Goal: Information Seeking & Learning: Compare options

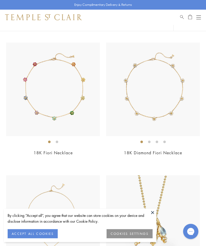
scroll to position [44, 0]
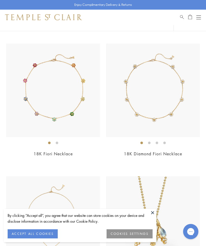
click at [172, 153] on link "18K Diamond Fiori Necklace" at bounding box center [153, 154] width 58 height 6
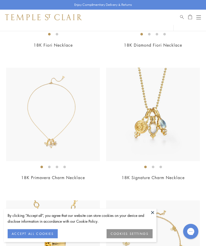
scroll to position [153, 0]
click at [168, 178] on link "18K Signature Charm Necklace" at bounding box center [152, 178] width 63 height 6
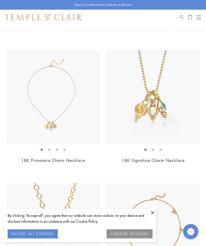
click at [54, 124] on img at bounding box center [53, 98] width 94 height 94
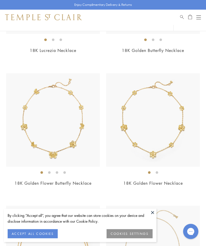
scroll to position [547, 0]
click at [174, 181] on link "18K Golden Flower Necklace" at bounding box center [152, 184] width 59 height 6
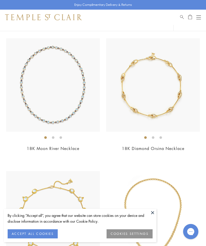
scroll to position [2037, 0]
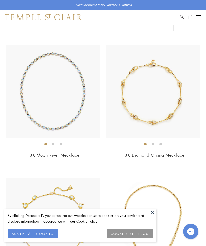
click at [204, 19] on div "Shop Shop Categories Amulets Pendants & Charms Lockets Chains & Leather Cords E…" at bounding box center [103, 17] width 206 height 15
click at [200, 16] on button "Open navigation" at bounding box center [198, 17] width 5 height 6
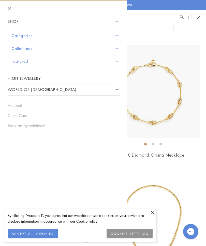
click at [119, 36] on button "Categories" at bounding box center [66, 35] width 108 height 13
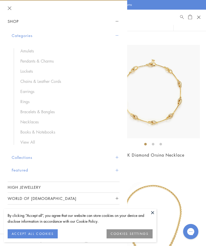
click at [46, 82] on link "Chains & Leather Cords" at bounding box center [67, 82] width 94 height 6
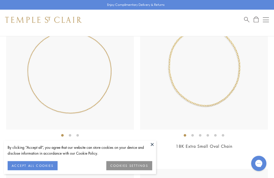
scroll to position [1095, 0]
click at [60, 144] on link "18K Ball Chain" at bounding box center [70, 146] width 30 height 6
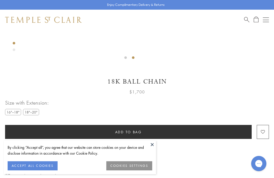
scroll to position [231, 0]
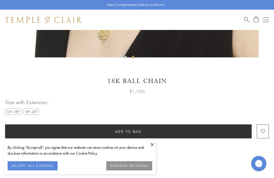
click at [34, 111] on label "18"–20"" at bounding box center [31, 111] width 16 height 6
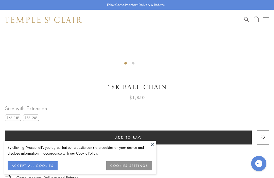
scroll to position [226, 0]
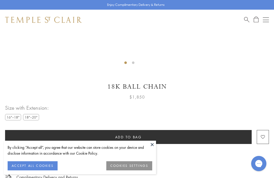
click at [14, 116] on label "16"–18"" at bounding box center [13, 117] width 16 height 6
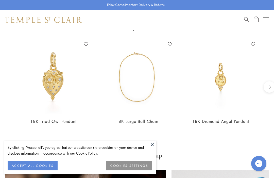
scroll to position [455, 0]
click at [219, 119] on link "18K Diamond Angel Pendant" at bounding box center [220, 122] width 57 height 6
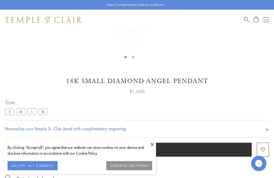
scroll to position [227, 0]
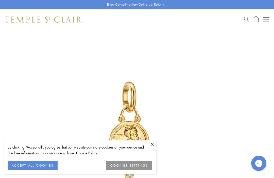
scroll to position [29, 0]
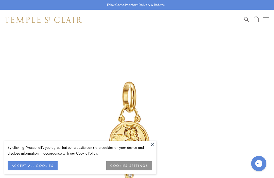
click at [267, 22] on button "Open navigation" at bounding box center [266, 20] width 6 height 6
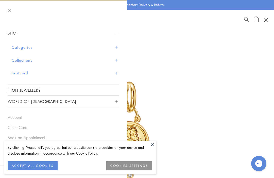
click at [115, 48] on span "Sidebar navigation" at bounding box center [116, 47] width 3 height 3
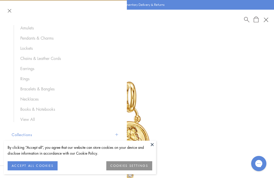
scroll to position [35, 0]
click at [45, 38] on link "Pendants & Charms" at bounding box center [67, 38] width 94 height 6
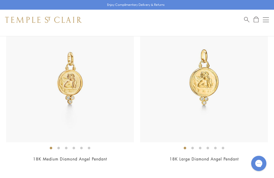
scroll to position [1417, 0]
click at [87, 156] on link "18K Medium Diamond Angel Pendant" at bounding box center [70, 159] width 74 height 6
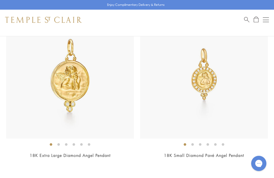
scroll to position [1588, 0]
click at [222, 153] on link "18K Small Diamond Pavé Angel Pendant" at bounding box center [204, 155] width 80 height 6
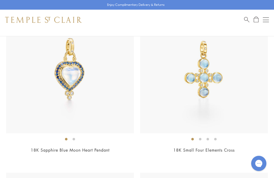
scroll to position [2759, 0]
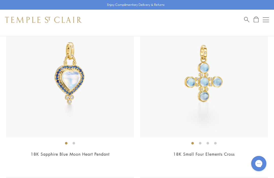
click at [209, 82] on img at bounding box center [204, 73] width 128 height 128
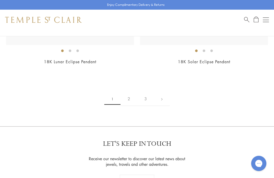
scroll to position [5361, 0]
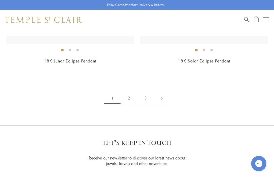
click at [130, 91] on link "2" at bounding box center [129, 98] width 17 height 14
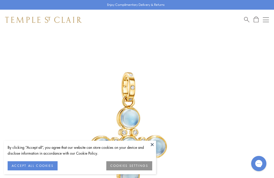
scroll to position [30, 0]
click at [155, 144] on button at bounding box center [152, 145] width 8 height 8
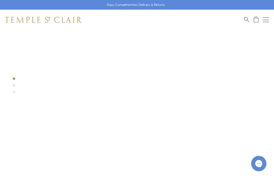
scroll to position [0, 0]
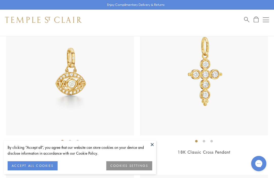
scroll to position [1089, 0]
click at [217, 152] on link "18K Classic Cross Pendant" at bounding box center [204, 152] width 53 height 6
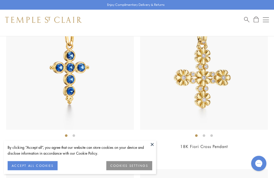
scroll to position [1271, 0]
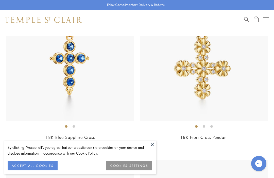
click at [52, 135] on link "18K Blue Sapphire Cross" at bounding box center [69, 138] width 49 height 6
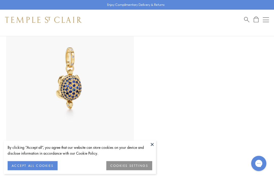
scroll to position [4761, 0]
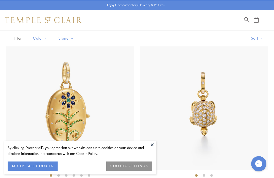
scroll to position [4567, 0]
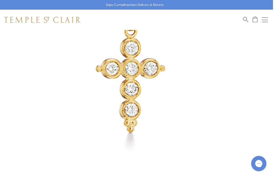
scroll to position [87, 1]
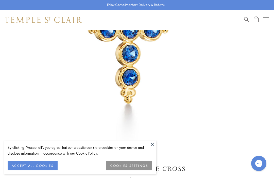
scroll to position [132, 0]
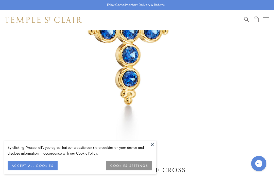
click at [154, 157] on img at bounding box center [129, 27] width 259 height 259
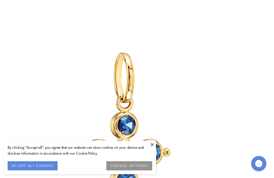
click at [153, 148] on button at bounding box center [152, 145] width 8 height 8
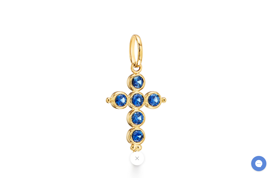
scroll to position [149, 0]
